Goal: Task Accomplishment & Management: Use online tool/utility

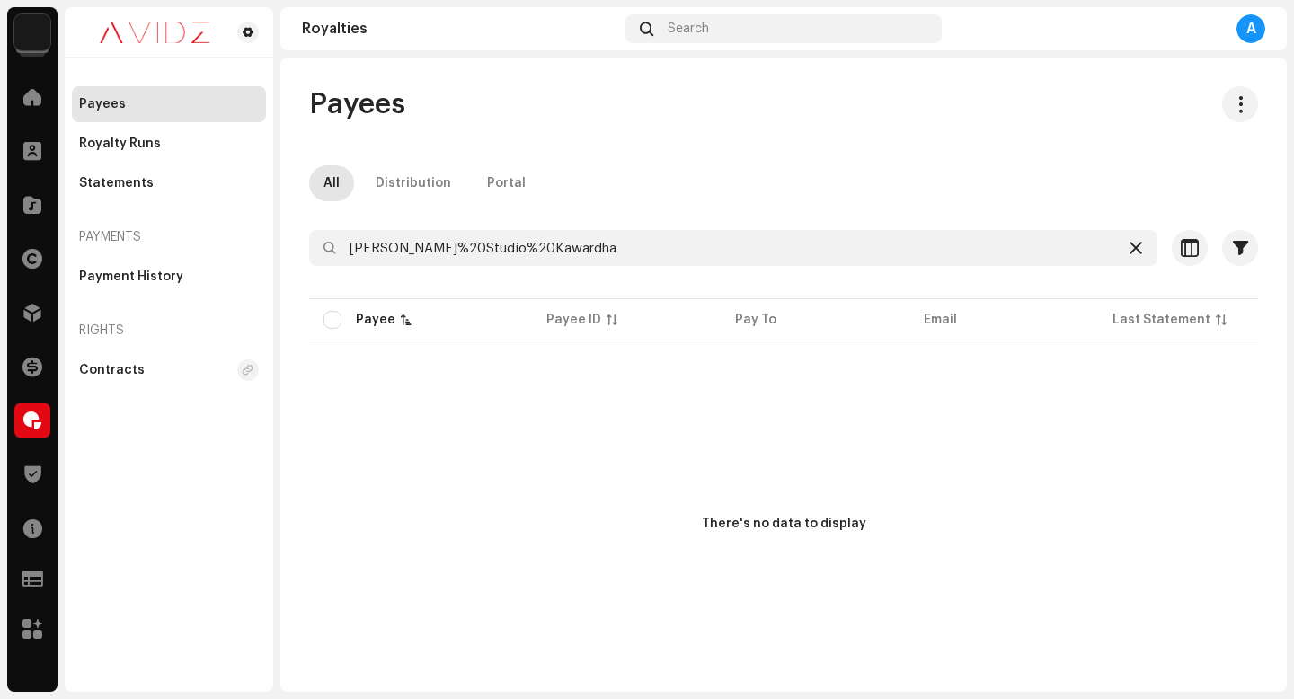
click at [1129, 248] on icon at bounding box center [1135, 248] width 13 height 14
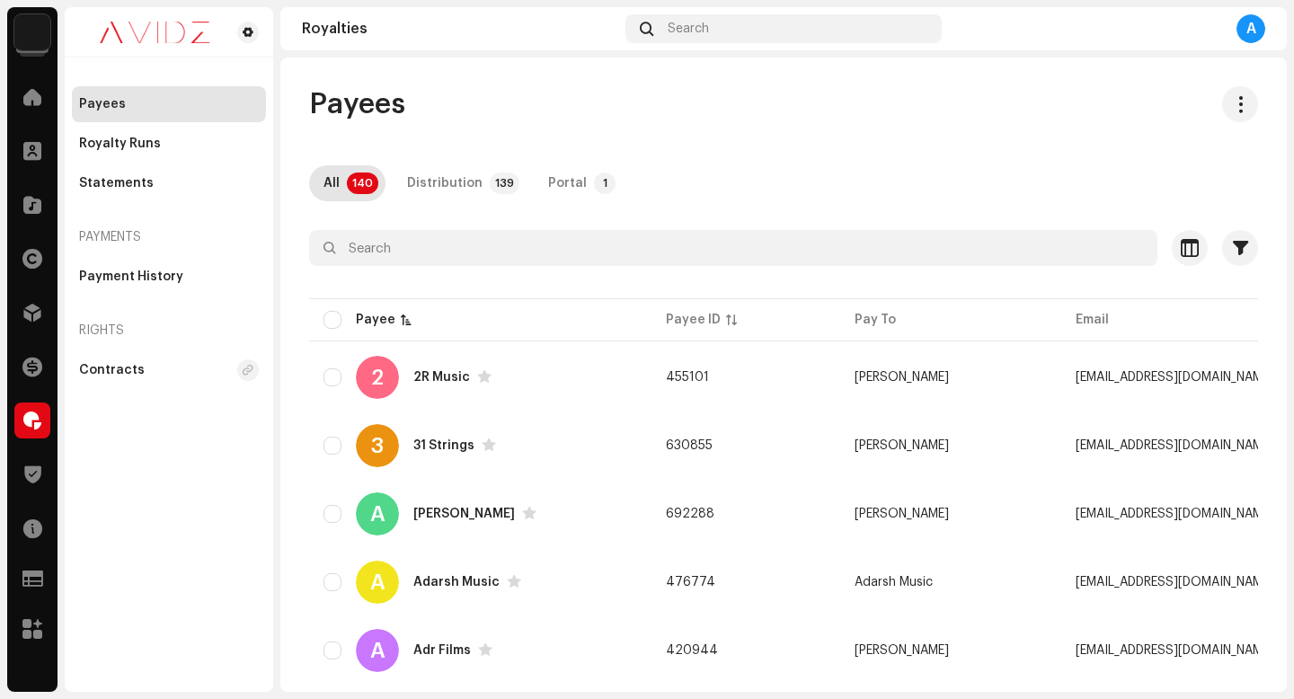
click at [777, 64] on div "Payees All 140 Distribution 139 Portal 1 Selected 0 Select all 140 Options Filt…" at bounding box center [783, 375] width 1006 height 634
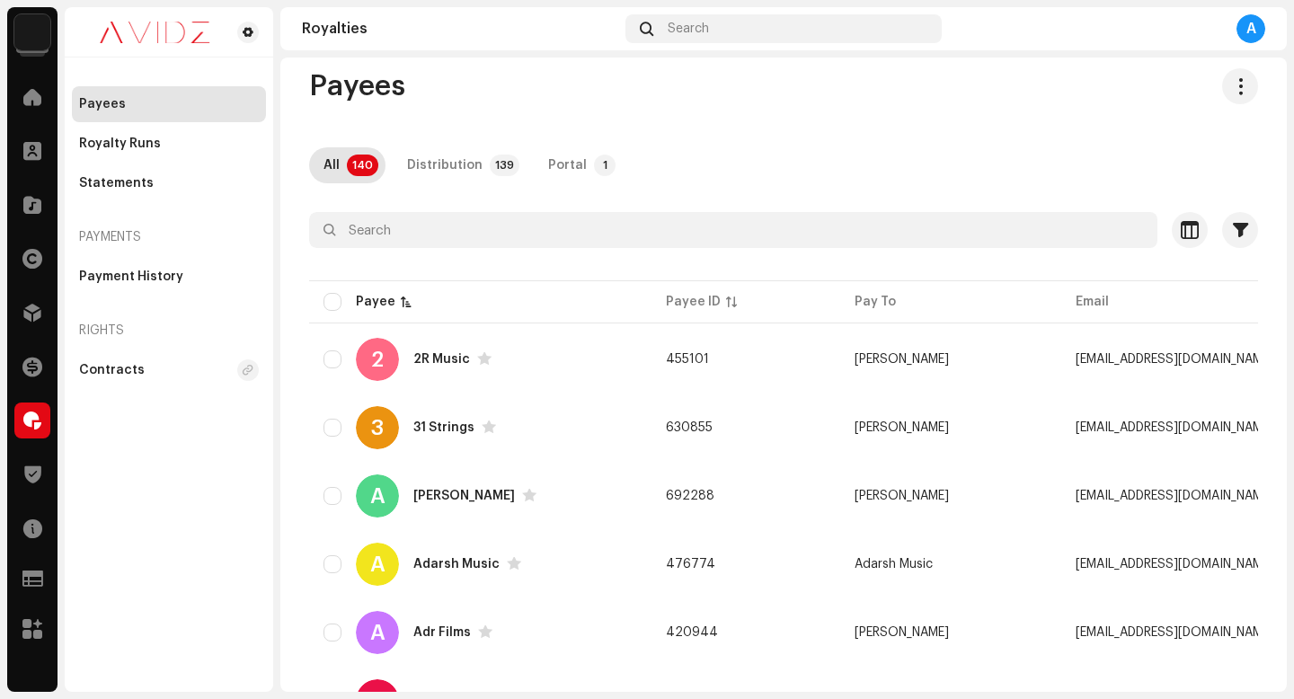
scroll to position [16, 0]
drag, startPoint x: 415, startPoint y: 87, endPoint x: 332, endPoint y: 87, distance: 82.7
click at [332, 87] on div "Payees" at bounding box center [783, 88] width 949 height 36
click at [333, 87] on span "Payees" at bounding box center [357, 88] width 96 height 36
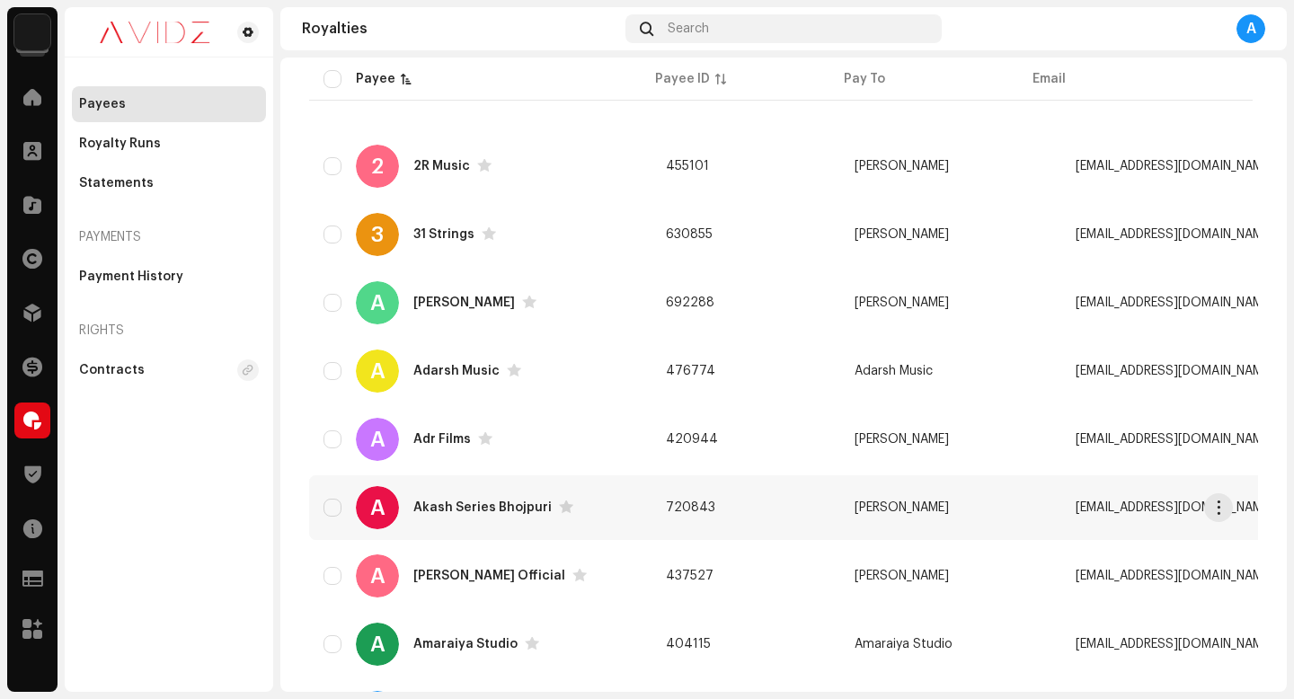
scroll to position [0, 0]
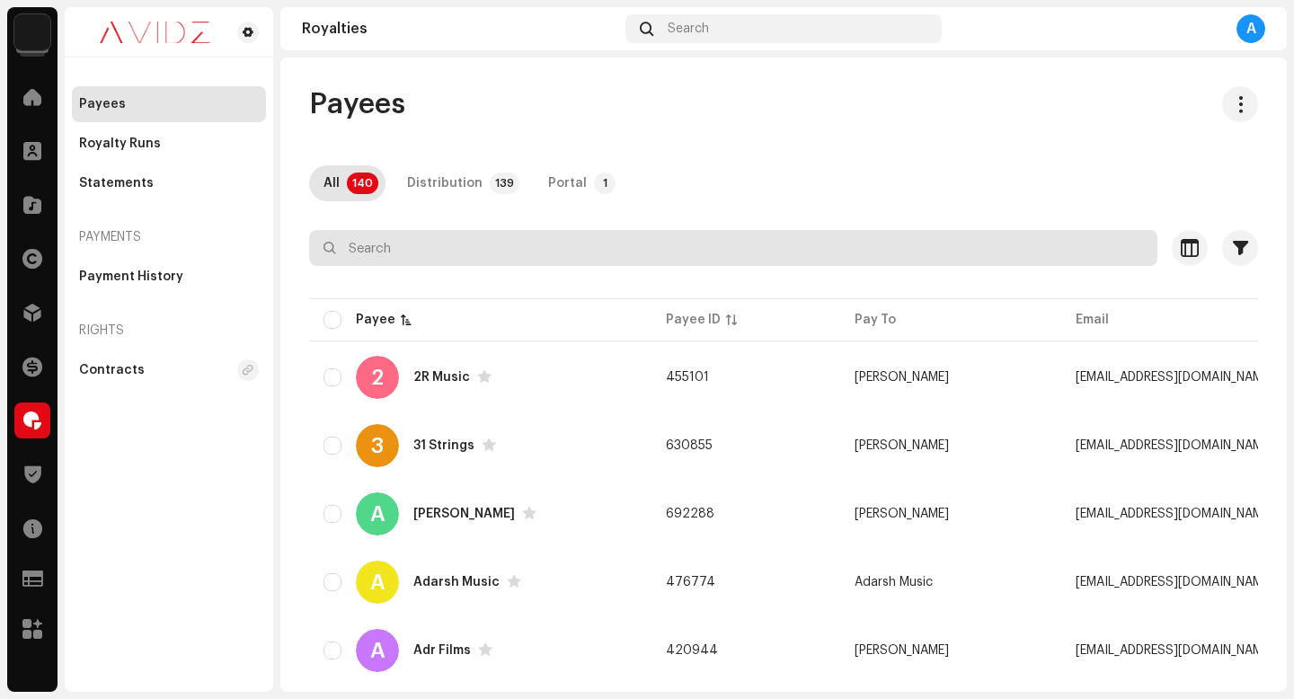
click at [807, 244] on input "text" at bounding box center [733, 248] width 848 height 36
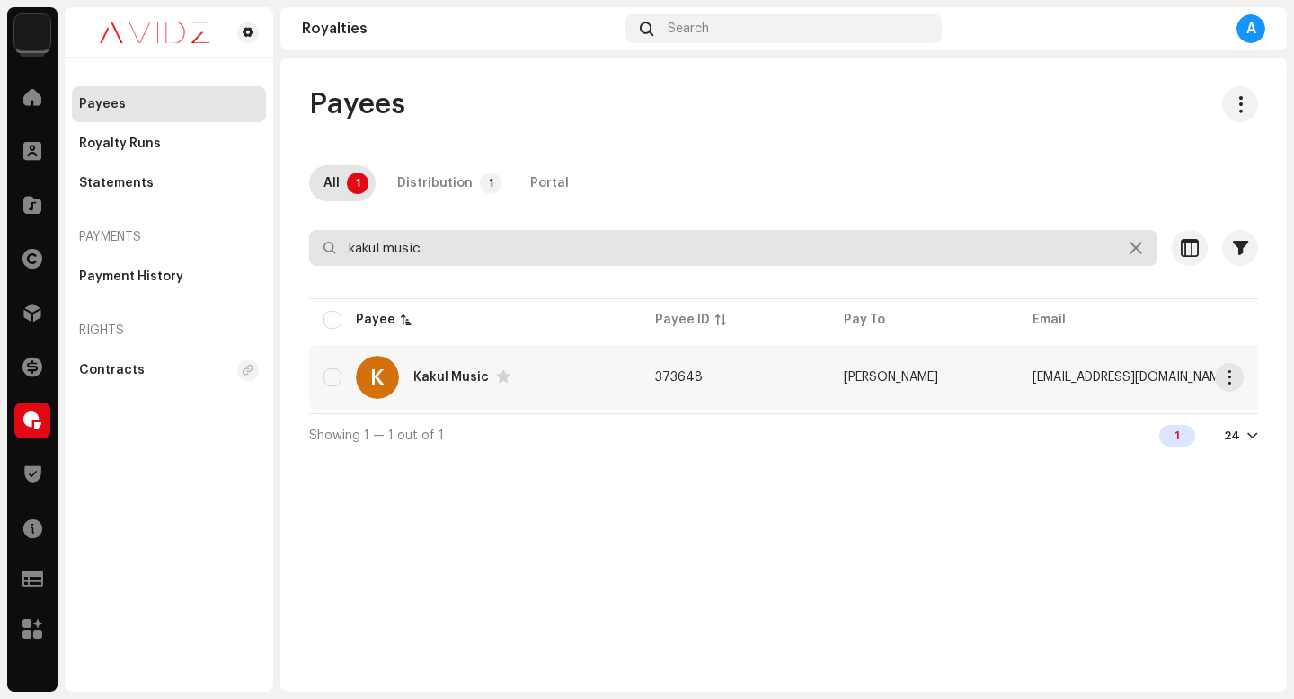
type input "kakul music"
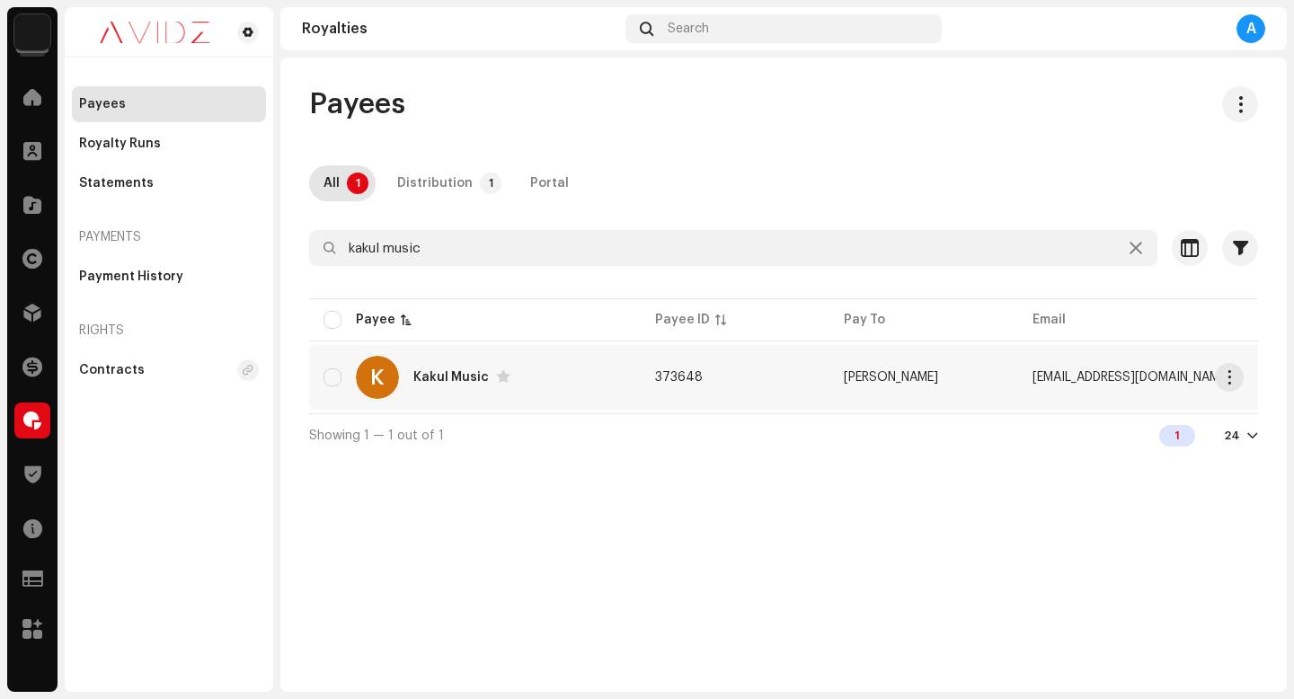
click at [1230, 379] on span "button" at bounding box center [1229, 377] width 13 height 14
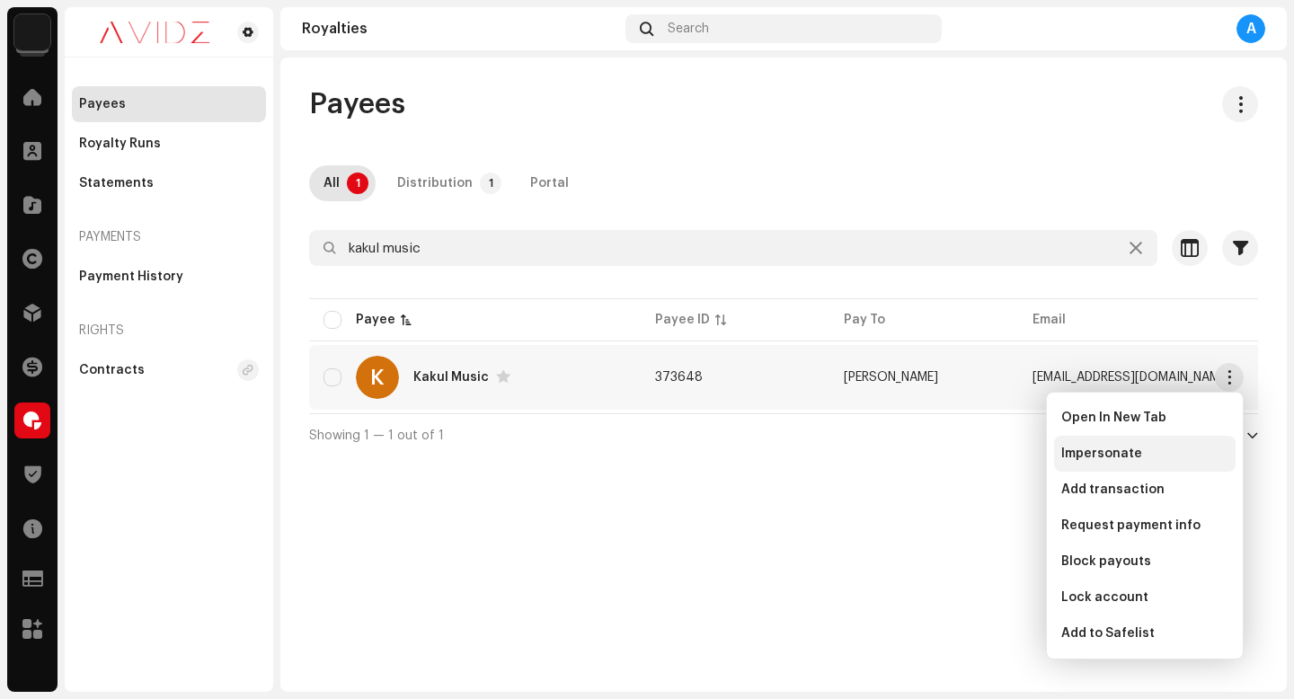
click at [1197, 453] on div "Impersonate" at bounding box center [1144, 454] width 167 height 14
